Goal: Task Accomplishment & Management: Manage account settings

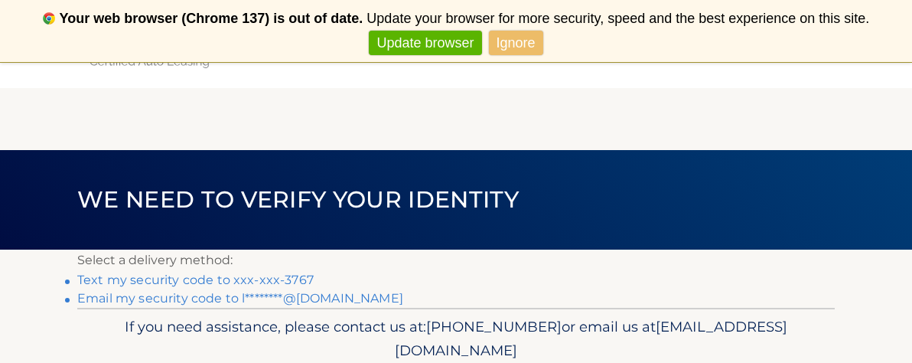
click at [287, 278] on link "Text my security code to xxx-xxx-3767" at bounding box center [195, 279] width 236 height 15
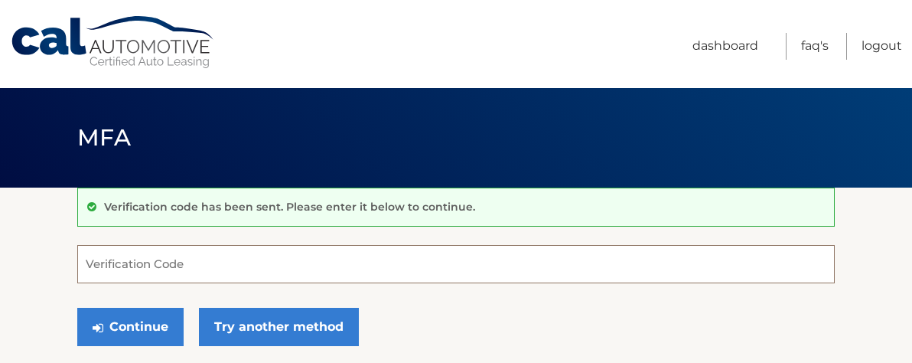
click at [103, 271] on input "Verification Code" at bounding box center [455, 264] width 757 height 38
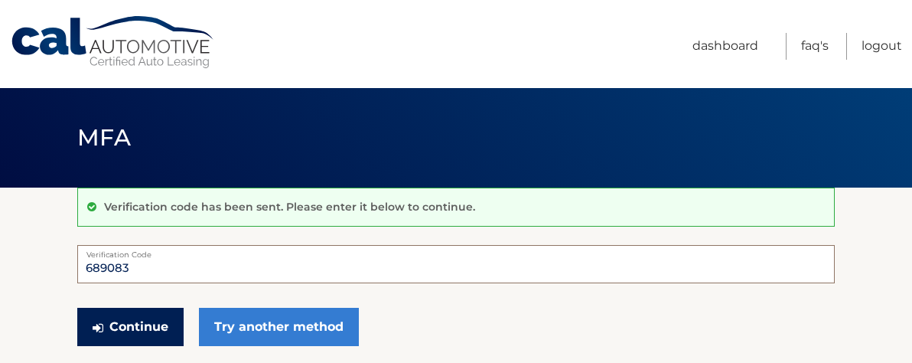
type input "689083"
click at [131, 327] on button "Continue" at bounding box center [130, 327] width 106 height 38
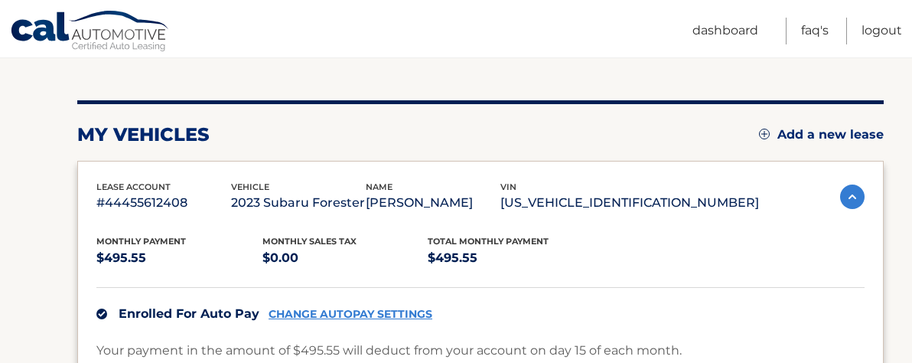
scroll to position [153, 0]
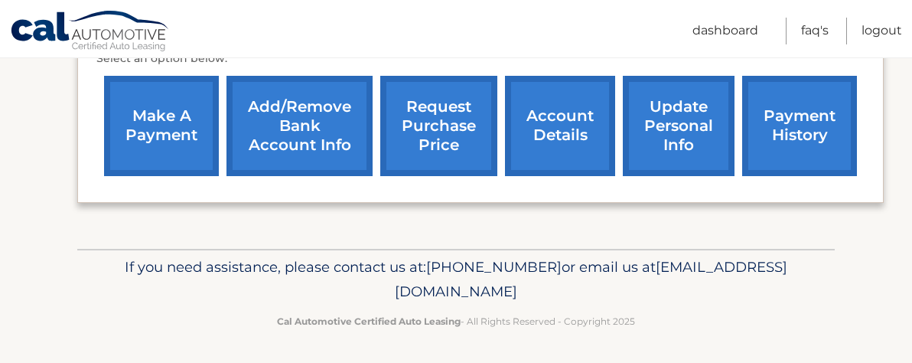
scroll to position [506, 0]
